Goal: Find contact information: Find contact information

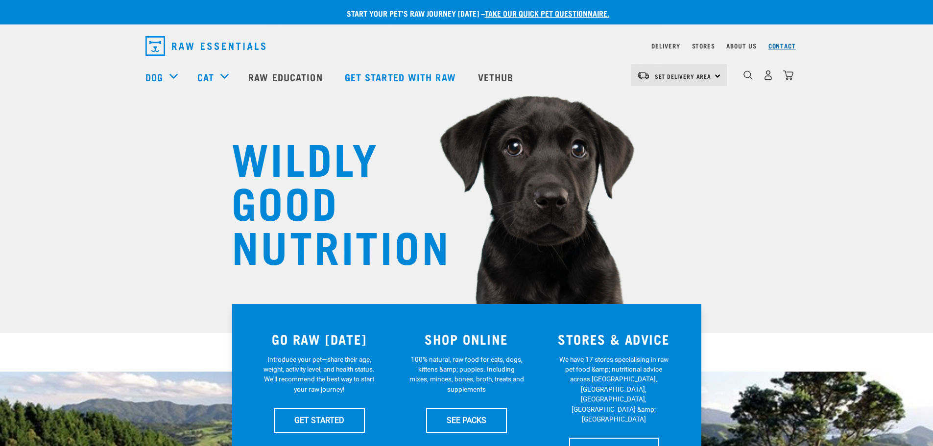
click at [783, 45] on link "Contact" at bounding box center [782, 45] width 27 height 3
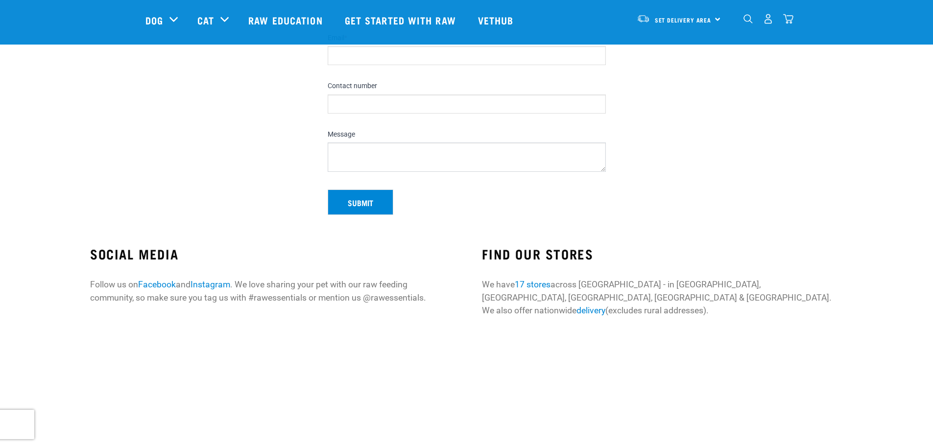
scroll to position [147, 0]
click at [530, 284] on link "17 stores" at bounding box center [533, 285] width 36 height 10
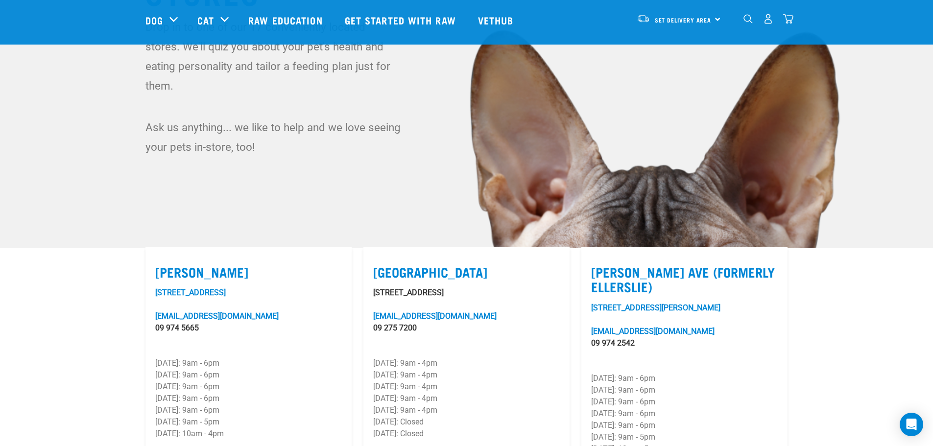
scroll to position [98, 0]
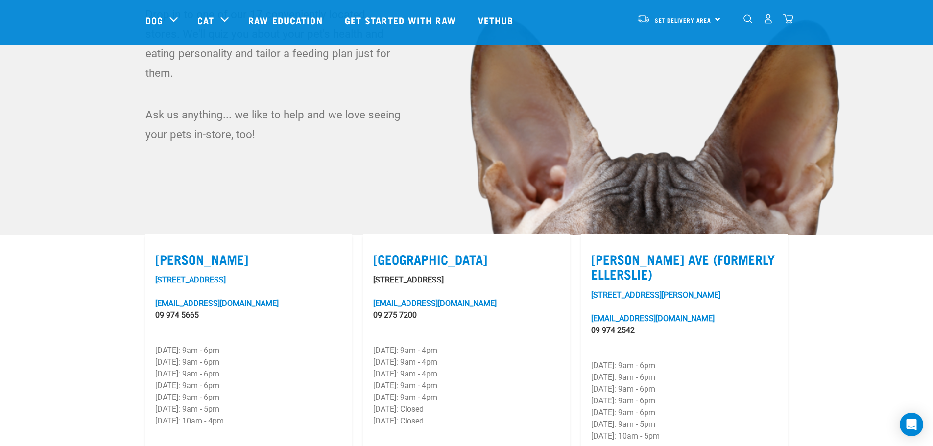
drag, startPoint x: 460, startPoint y: 268, endPoint x: 374, endPoint y: 266, distance: 85.8
click at [374, 274] on p "[STREET_ADDRESS]" at bounding box center [466, 280] width 187 height 12
copy p "[STREET_ADDRESS]"
